Goal: Task Accomplishment & Management: Use online tool/utility

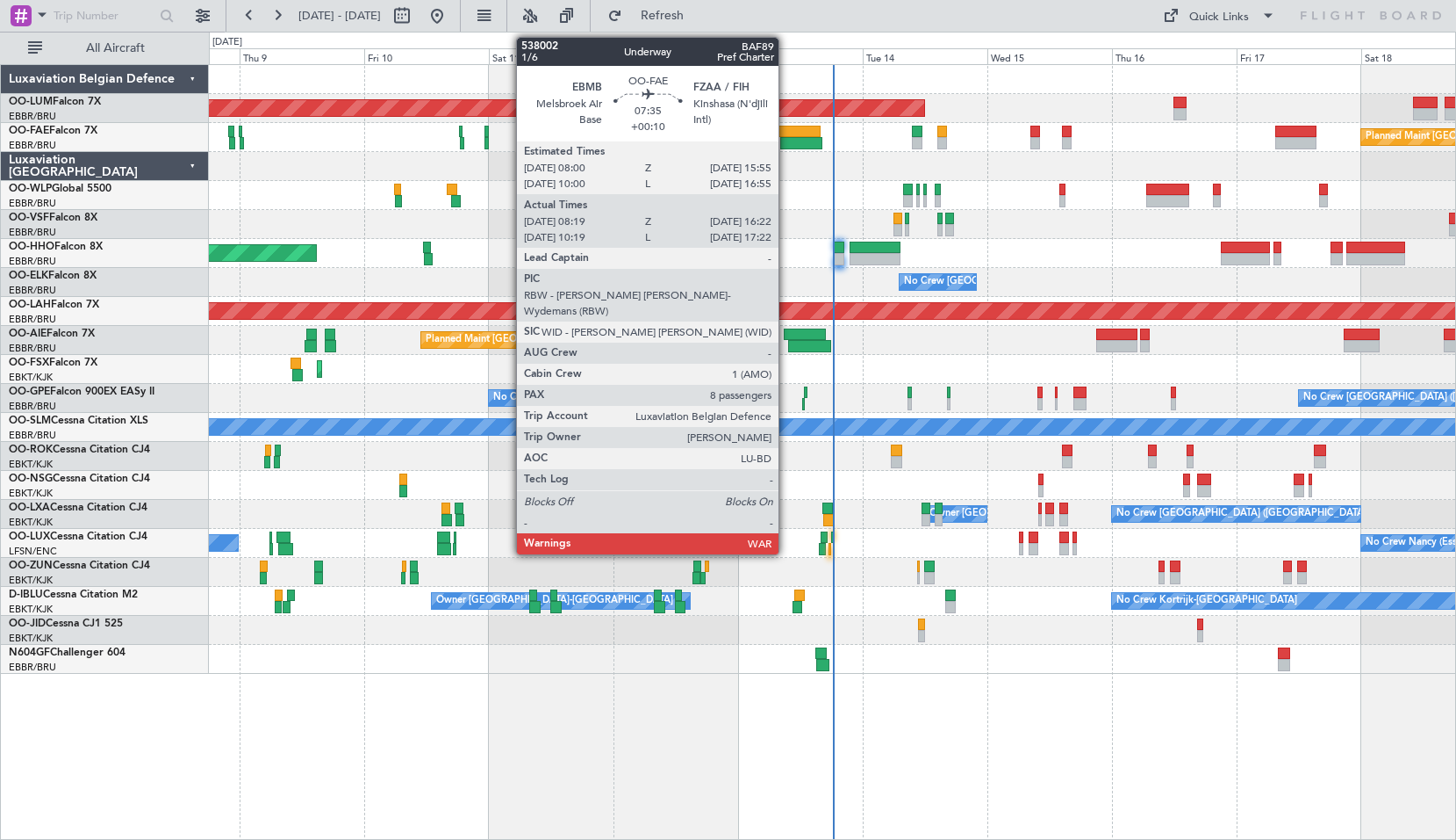
click at [784, 131] on div at bounding box center [799, 132] width 41 height 13
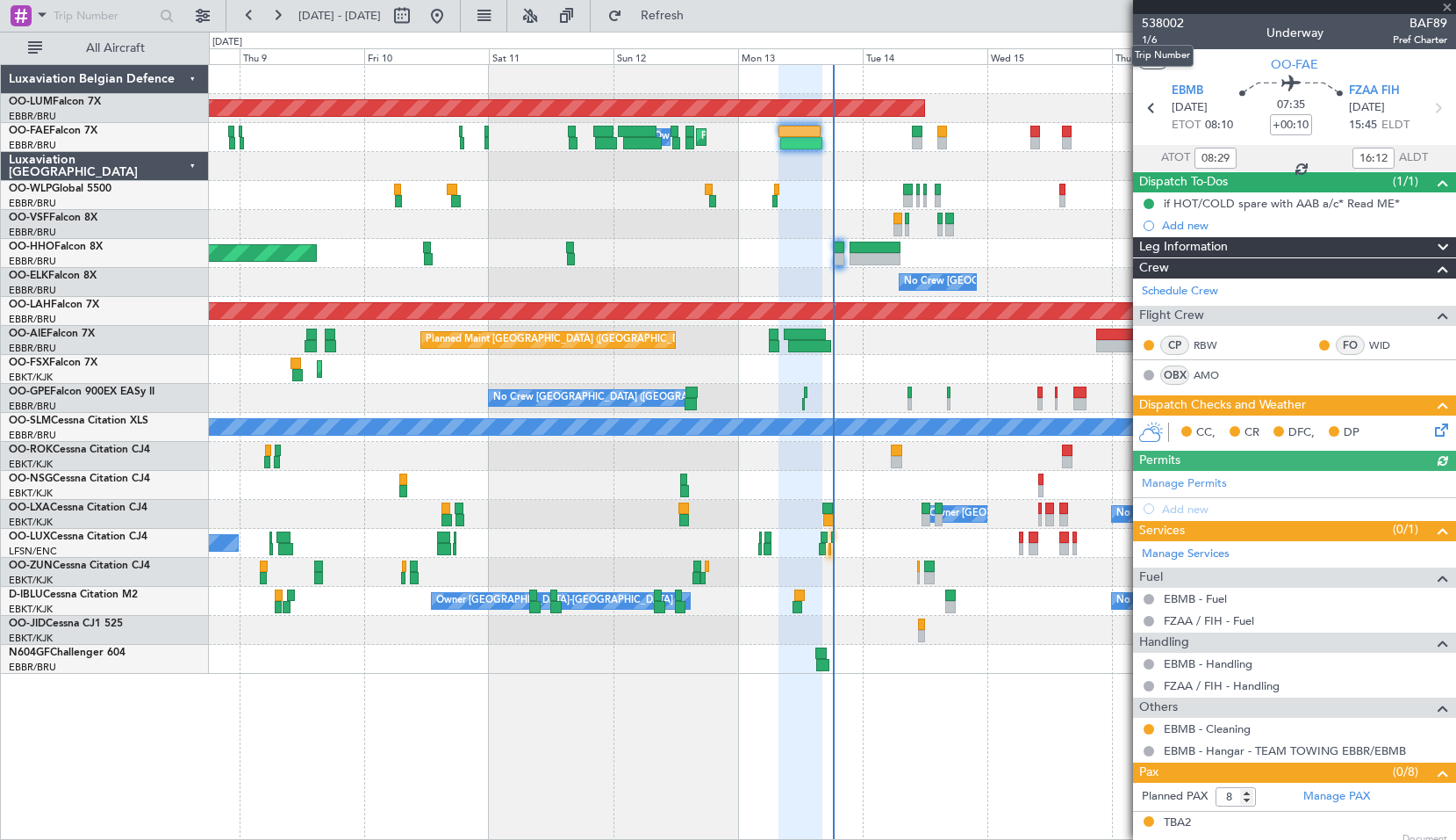
type input "10:29"
type input "17:12"
type input "08:29"
type input "16:12"
click at [1149, 37] on span "1/6" at bounding box center [1163, 39] width 42 height 15
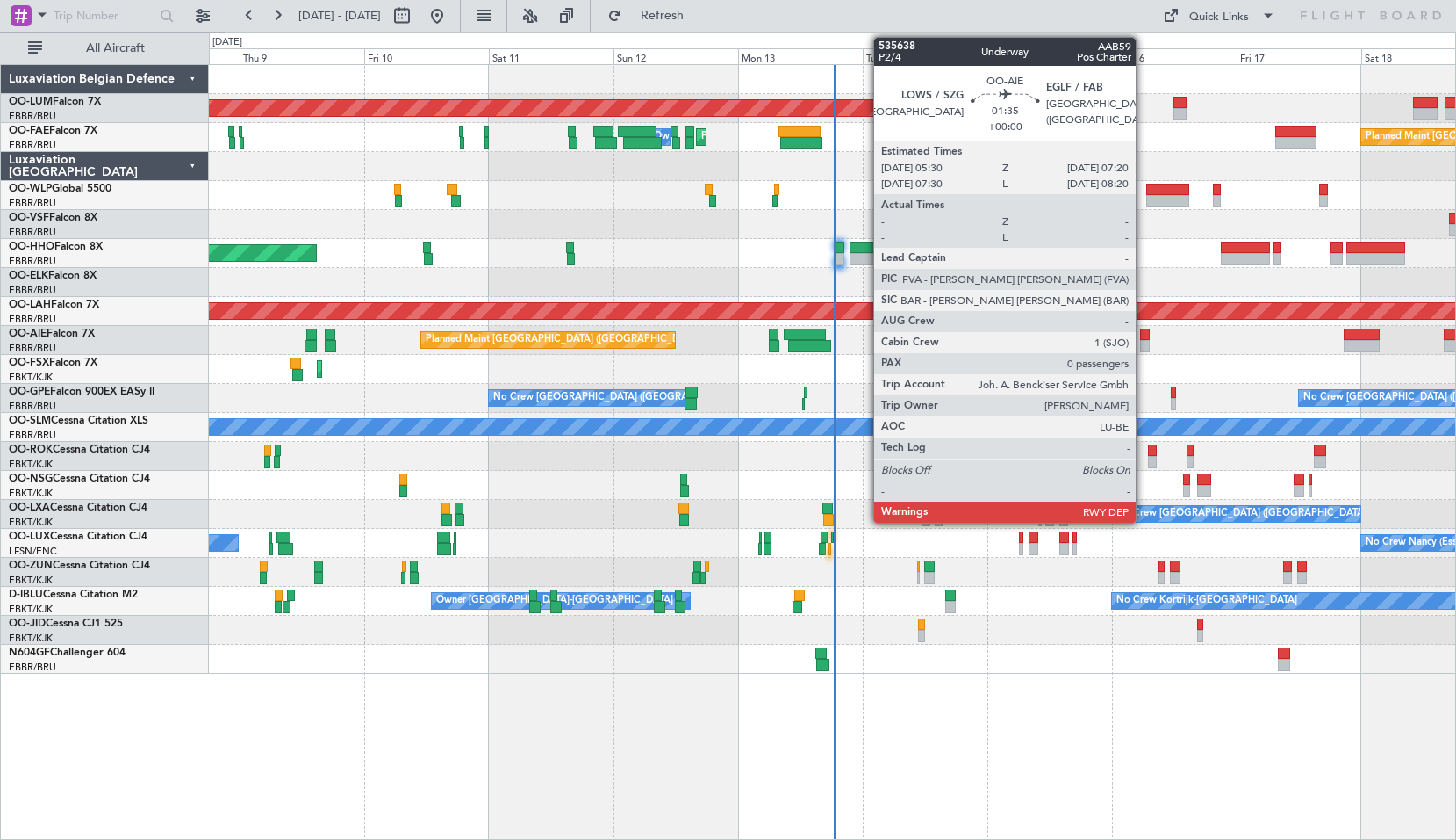
click at [1143, 336] on div at bounding box center [1145, 334] width 10 height 13
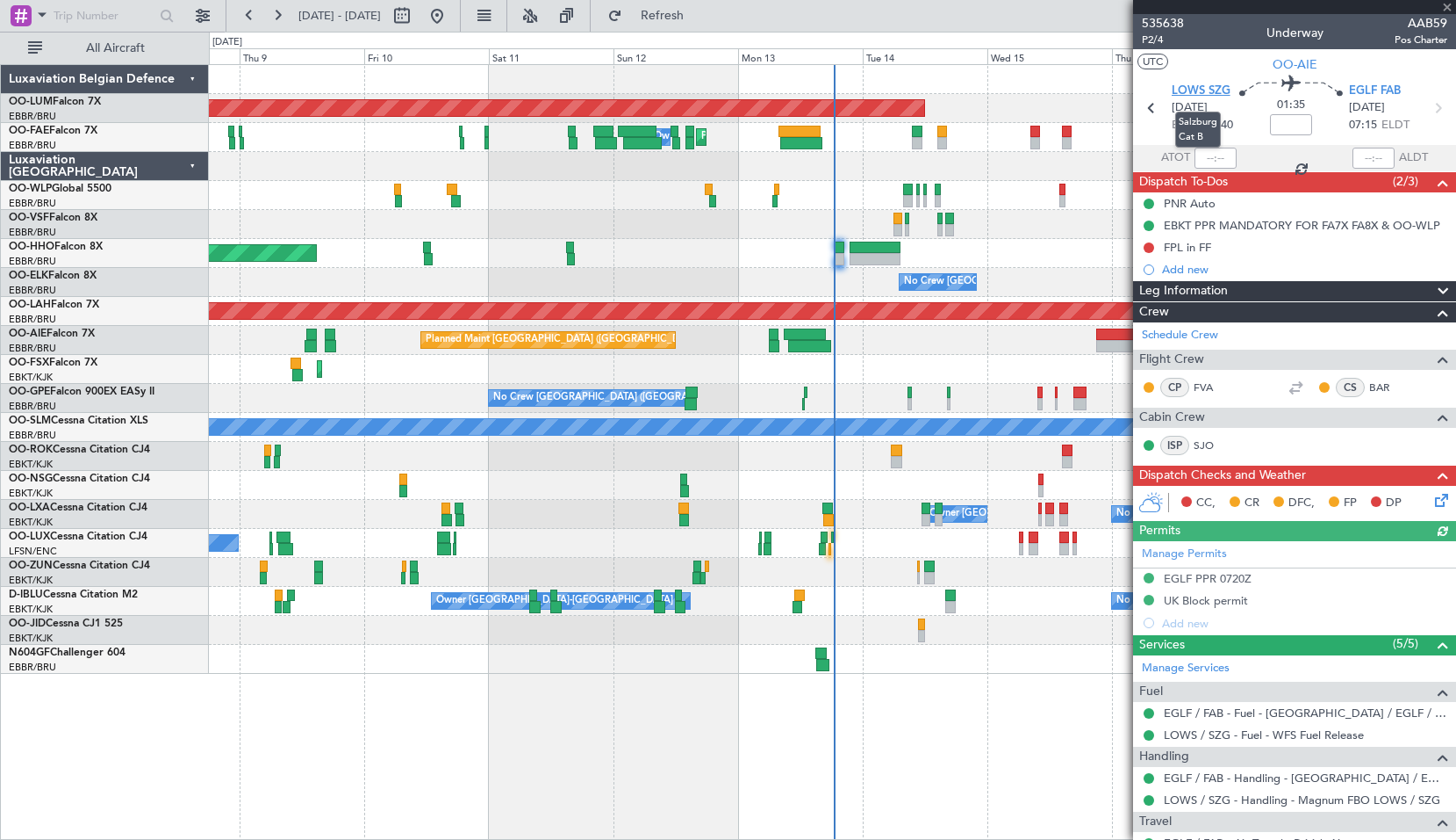
click at [1185, 93] on span "LOWS SZG" at bounding box center [1202, 91] width 59 height 18
